Goal: Navigation & Orientation: Find specific page/section

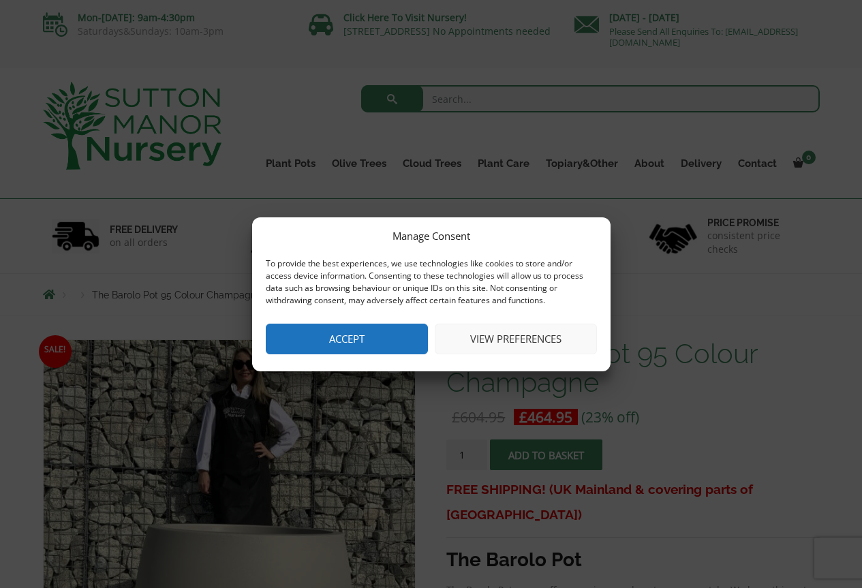
click at [356, 340] on button "Accept" at bounding box center [347, 339] width 162 height 31
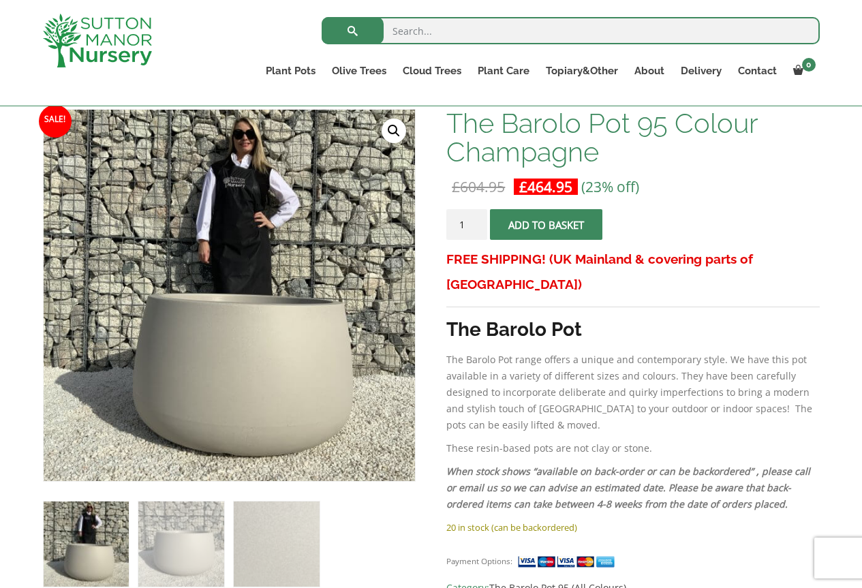
scroll to position [204, 0]
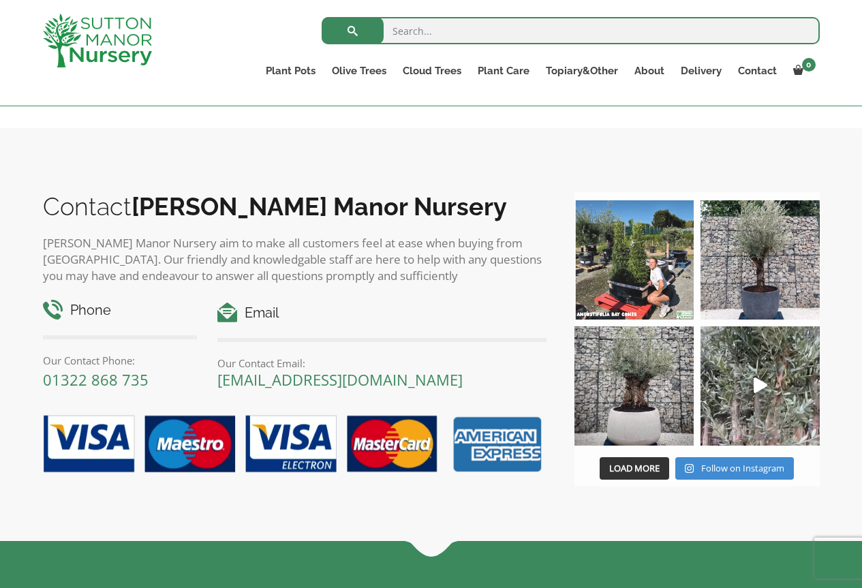
scroll to position [1499, 0]
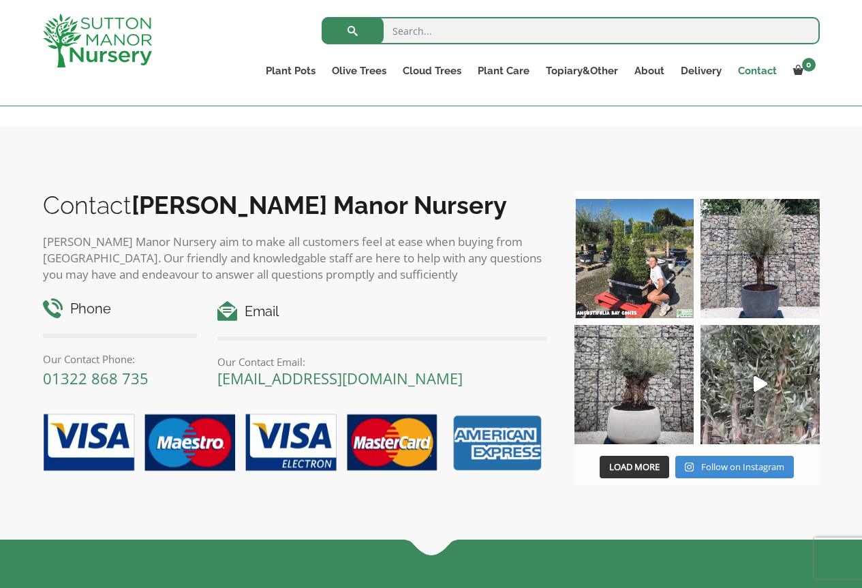
click at [755, 67] on link "Contact" at bounding box center [757, 70] width 55 height 19
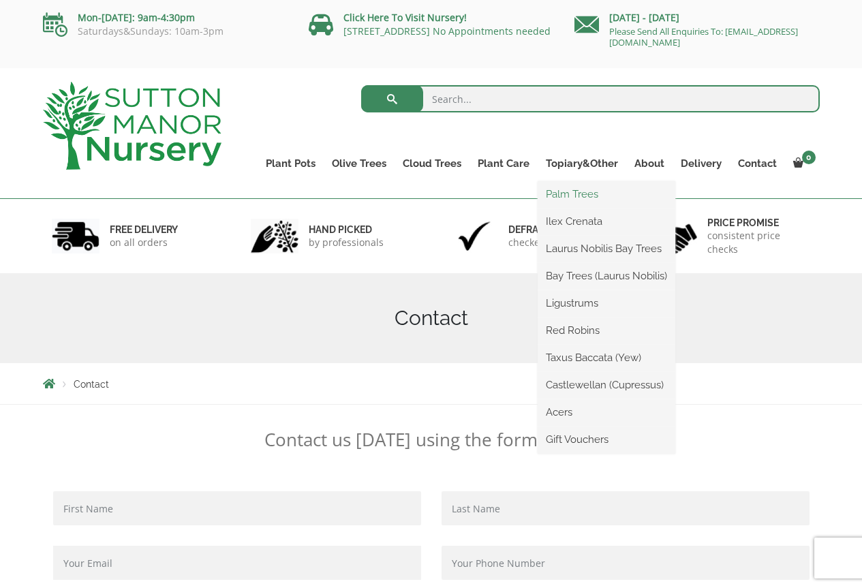
click at [596, 194] on link "Palm Trees" at bounding box center [607, 194] width 138 height 20
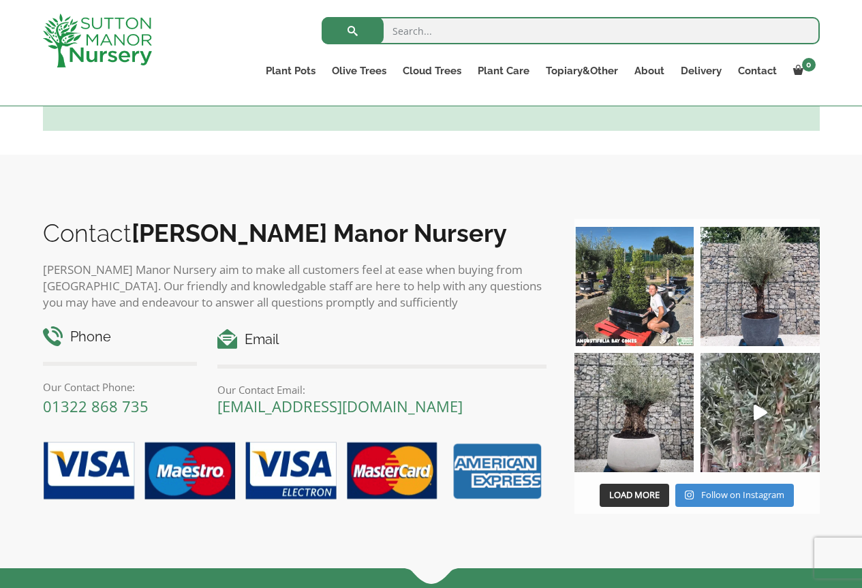
scroll to position [886, 0]
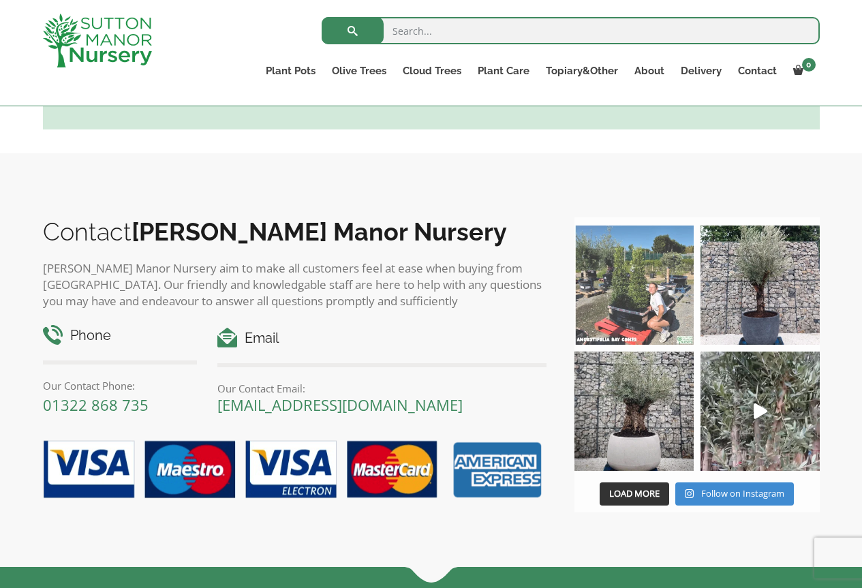
click at [674, 291] on img at bounding box center [633, 285] width 119 height 119
